Goal: Task Accomplishment & Management: Use online tool/utility

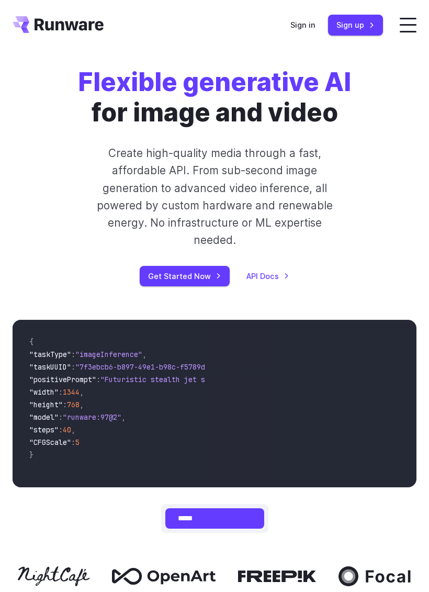
click at [193, 266] on link "Get Started Now" at bounding box center [185, 276] width 90 height 20
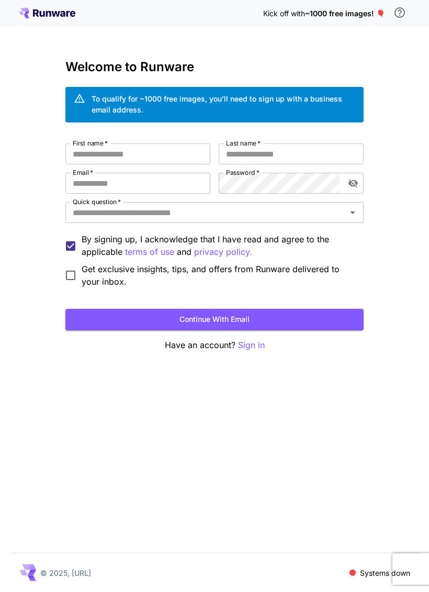
click at [169, 152] on input "First name   *" at bounding box center [137, 153] width 145 height 21
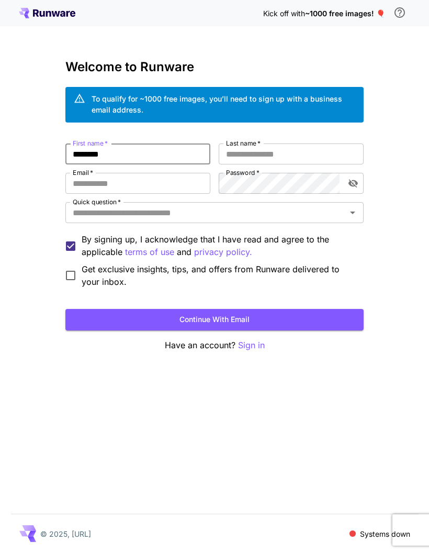
type input "*******"
click at [298, 154] on input "Last name   *" at bounding box center [291, 153] width 145 height 21
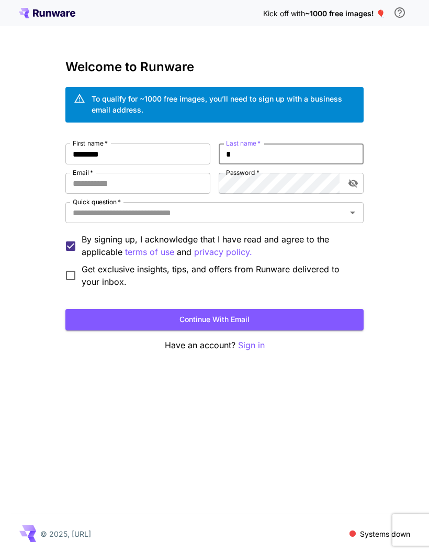
type input "******"
click at [186, 180] on input "Email   *" at bounding box center [137, 183] width 145 height 21
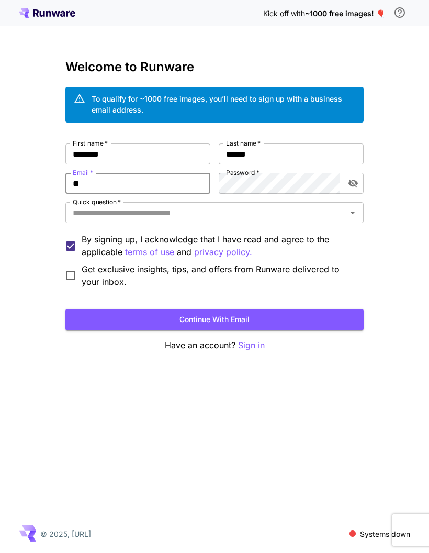
type input "**********"
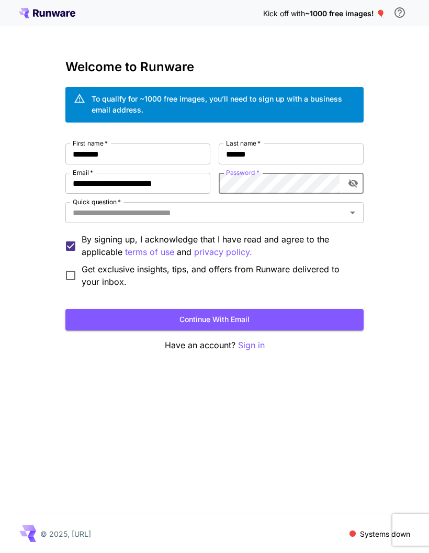
click at [270, 218] on input "Quick question   *" at bounding box center [206, 212] width 275 height 15
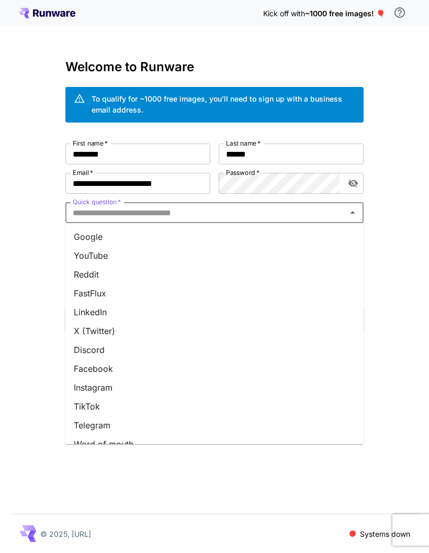
click at [403, 241] on div "**********" at bounding box center [214, 276] width 429 height 553
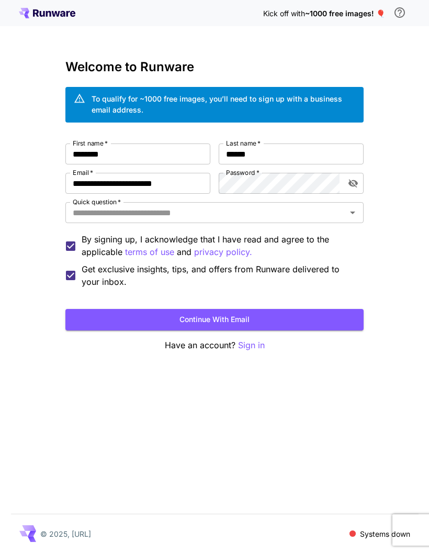
click at [130, 310] on button "Continue with email" at bounding box center [214, 319] width 298 height 21
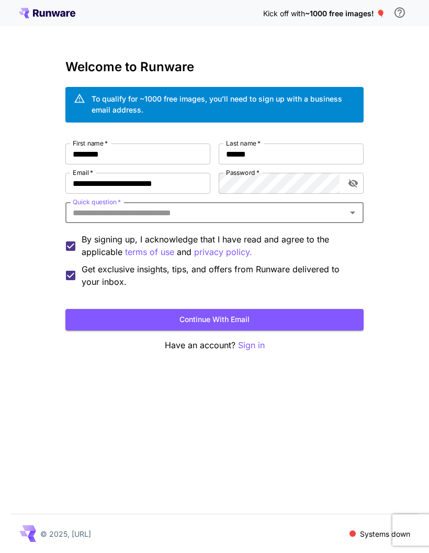
click at [355, 218] on icon "Open" at bounding box center [353, 212] width 13 height 13
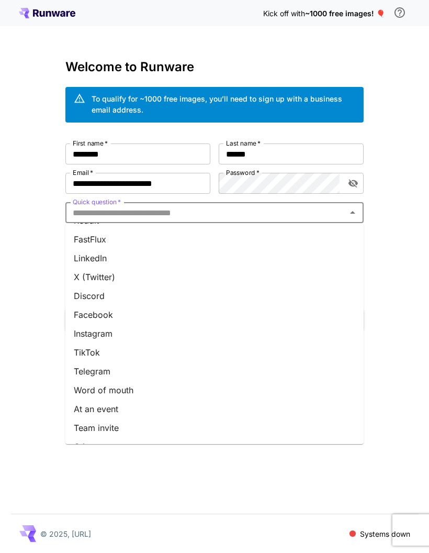
scroll to position [53, 0]
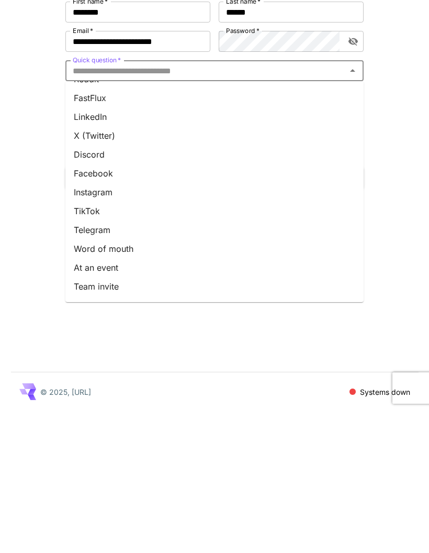
click at [83, 438] on li "Other" at bounding box center [214, 447] width 298 height 19
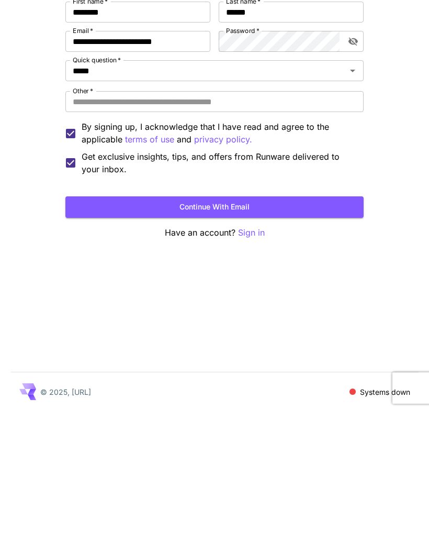
scroll to position [42, 0]
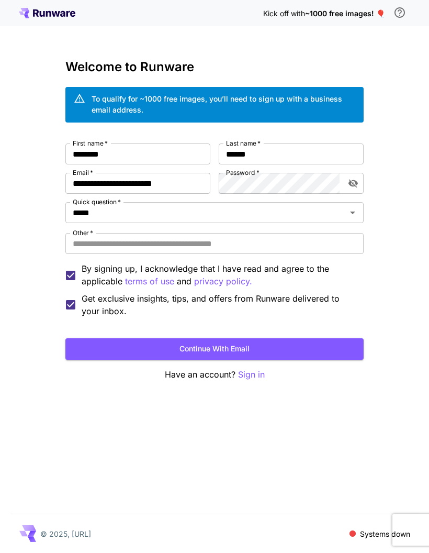
click at [357, 206] on icon "Open" at bounding box center [353, 212] width 13 height 13
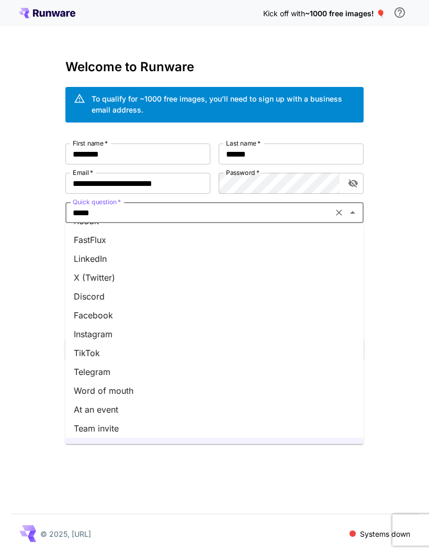
scroll to position [53, 0]
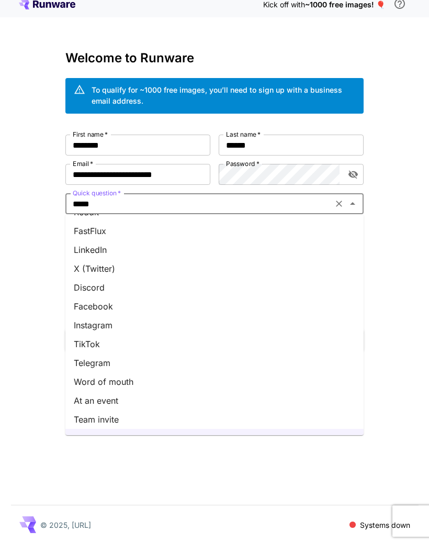
click at [107, 381] on li "Word of mouth" at bounding box center [214, 390] width 298 height 19
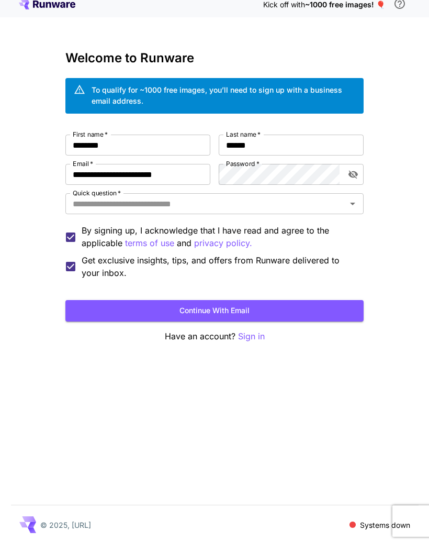
type input "**********"
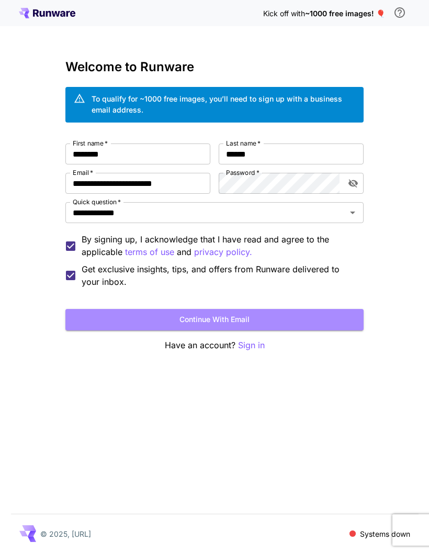
click at [276, 309] on button "Continue with email" at bounding box center [214, 319] width 298 height 21
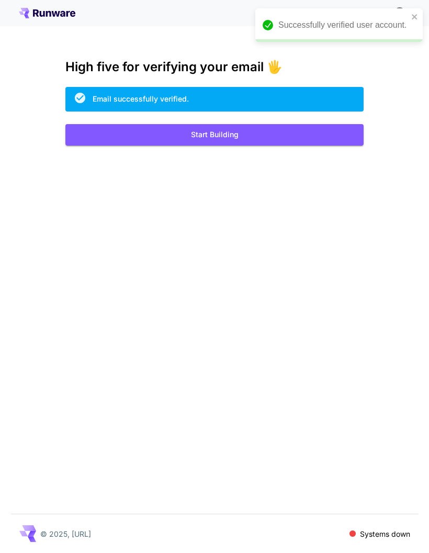
click at [254, 129] on button "Start Building" at bounding box center [214, 134] width 298 height 21
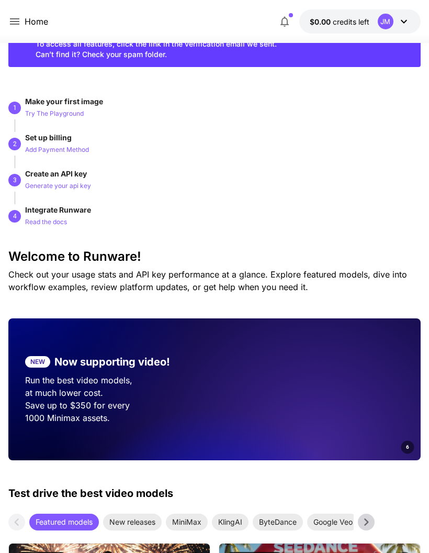
scroll to position [43, 0]
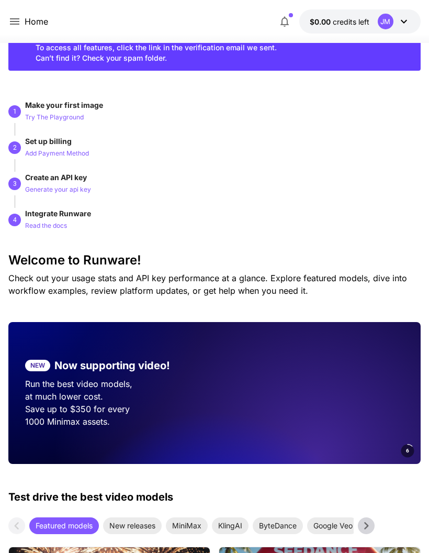
click at [376, 21] on button "$0.00 credits left JM" at bounding box center [359, 21] width 121 height 24
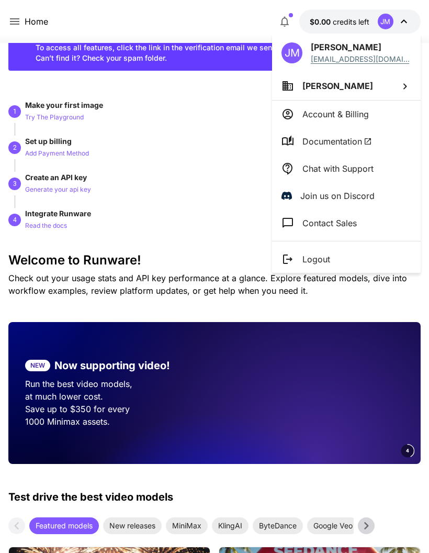
click at [217, 175] on div at bounding box center [214, 276] width 429 height 553
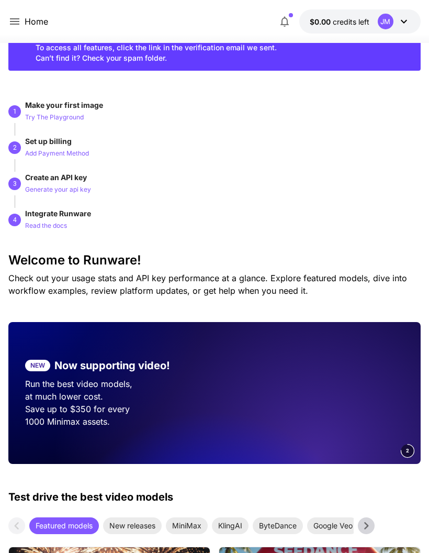
click at [354, 20] on span "credits left" at bounding box center [351, 21] width 37 height 9
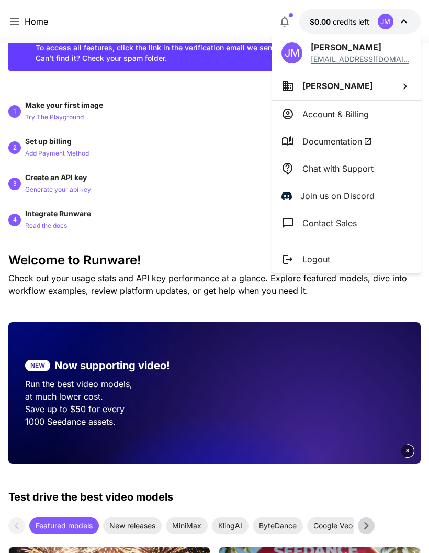
click at [356, 82] on span "Johanna Mateus" at bounding box center [338, 86] width 71 height 10
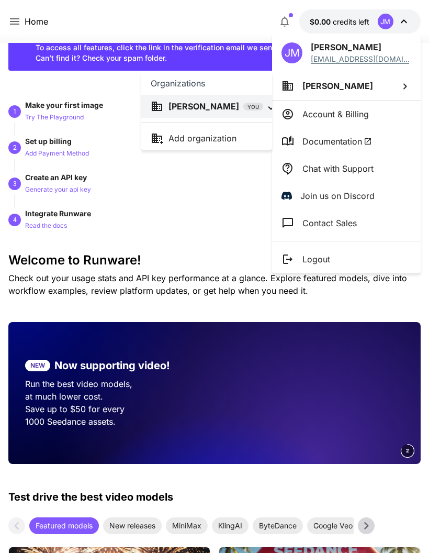
click at [235, 187] on div at bounding box center [214, 276] width 429 height 553
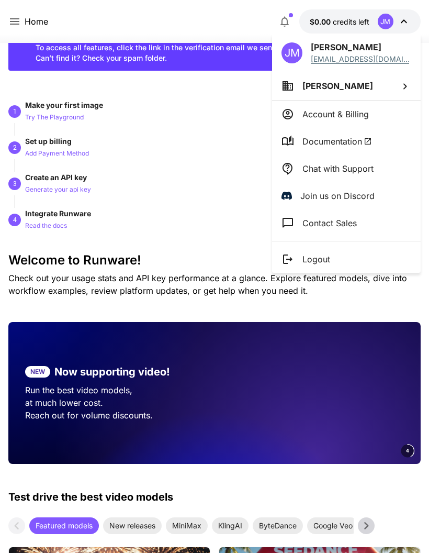
click at [242, 17] on div at bounding box center [214, 276] width 429 height 553
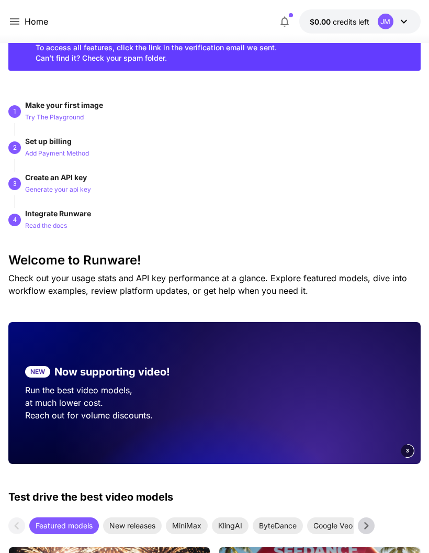
click at [37, 26] on p "Home" at bounding box center [37, 21] width 24 height 13
click at [14, 26] on icon at bounding box center [14, 21] width 13 height 13
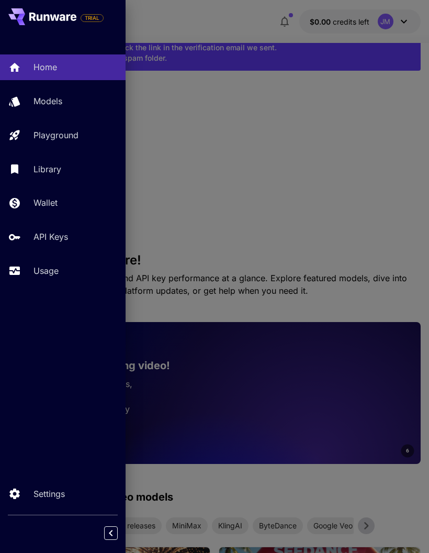
click at [55, 240] on p "API Keys" at bounding box center [51, 236] width 35 height 13
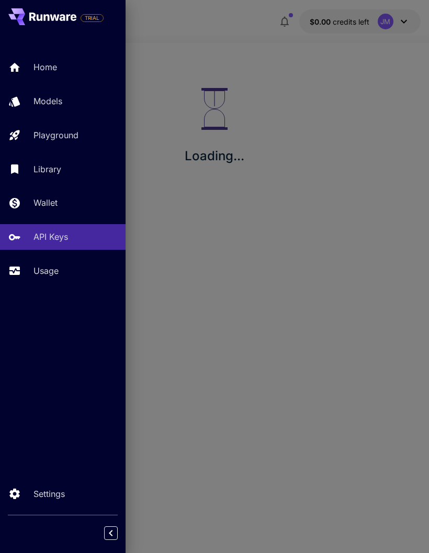
scroll to position [42, 0]
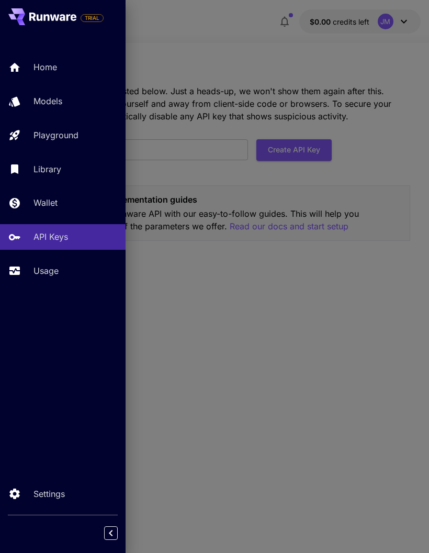
click at [166, 344] on div at bounding box center [214, 276] width 429 height 553
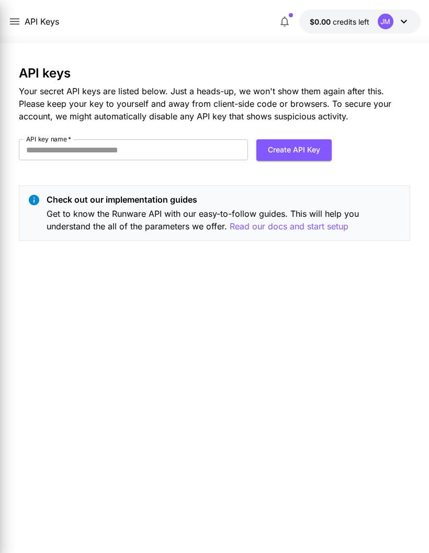
click at [166, 344] on div "API keys Your secret API keys are listed below. Just a heads-up, we won't show …" at bounding box center [215, 298] width 392 height 464
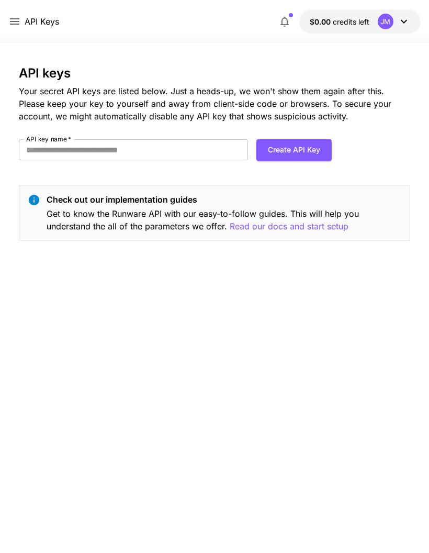
click at [174, 139] on input "API key name   *" at bounding box center [133, 149] width 229 height 21
click at [180, 139] on input "API key name   *" at bounding box center [133, 149] width 229 height 21
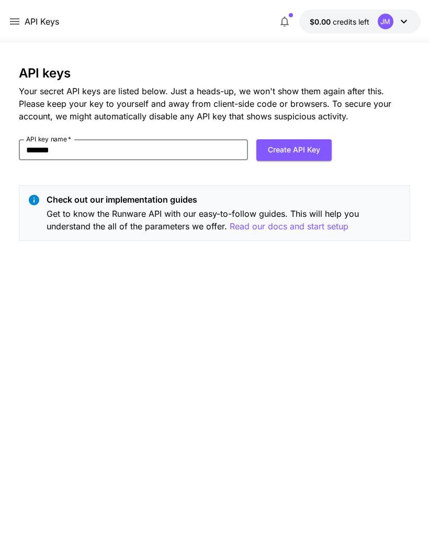
type input "*******"
click at [307, 139] on button "Create API Key" at bounding box center [294, 149] width 75 height 21
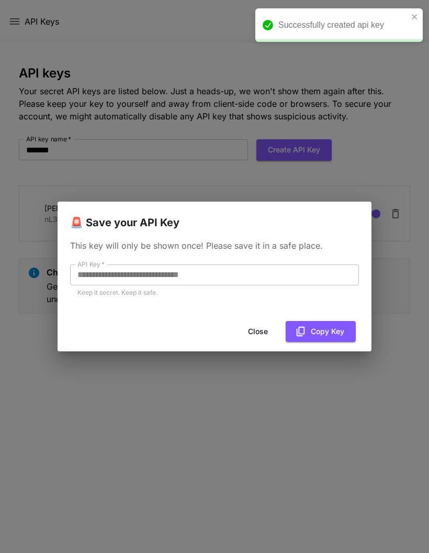
click at [320, 335] on button "Copy Key" at bounding box center [321, 331] width 70 height 21
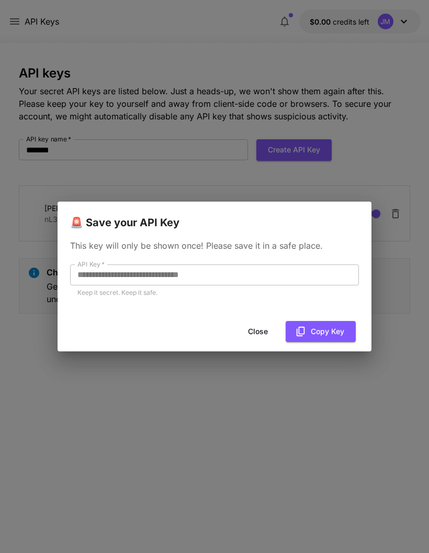
click at [260, 333] on button "Close" at bounding box center [258, 331] width 47 height 21
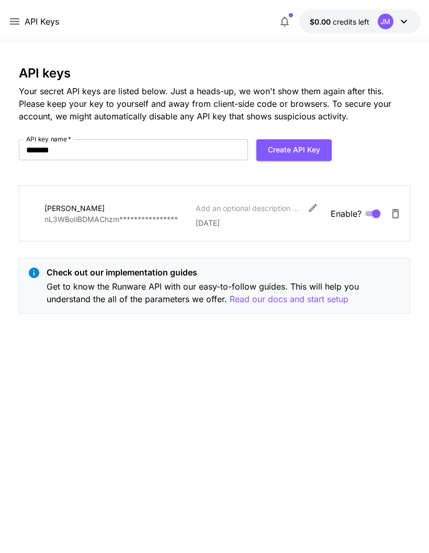
scroll to position [0, 0]
click at [362, 23] on span "credits left" at bounding box center [351, 21] width 37 height 9
